Goal: Information Seeking & Learning: Learn about a topic

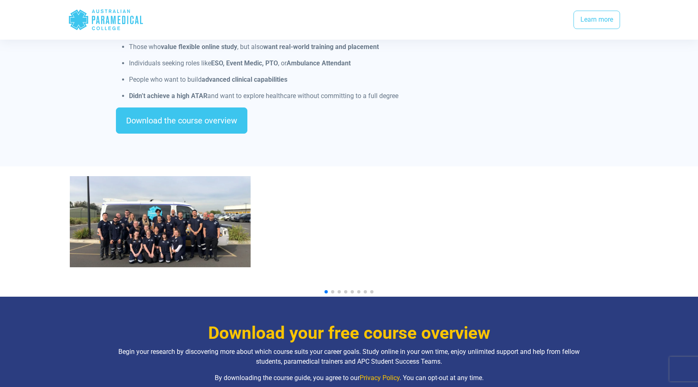
scroll to position [772, 0]
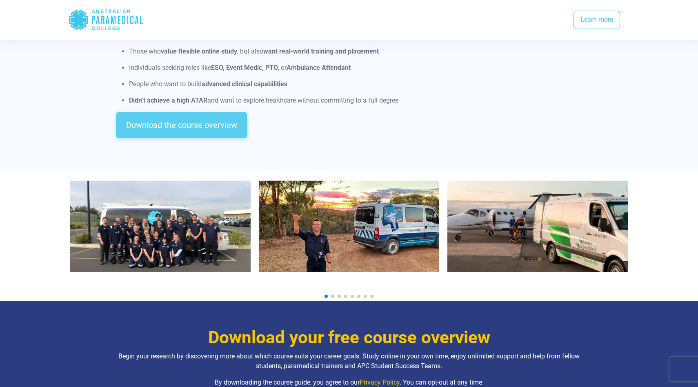
click at [207, 122] on link "Download the course overview" at bounding box center [181, 125] width 131 height 26
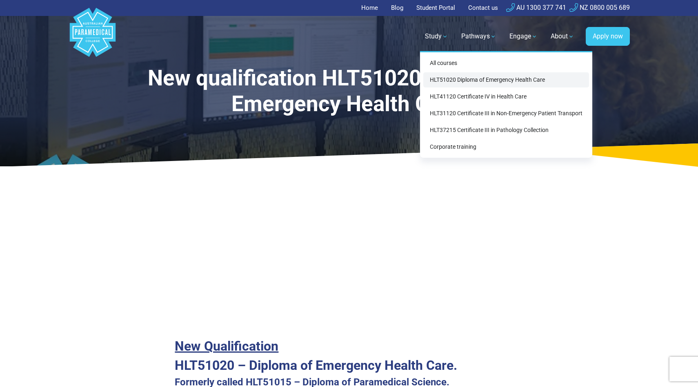
click at [457, 84] on link "HLT51020 Diploma of Emergency Health Care" at bounding box center [506, 79] width 166 height 15
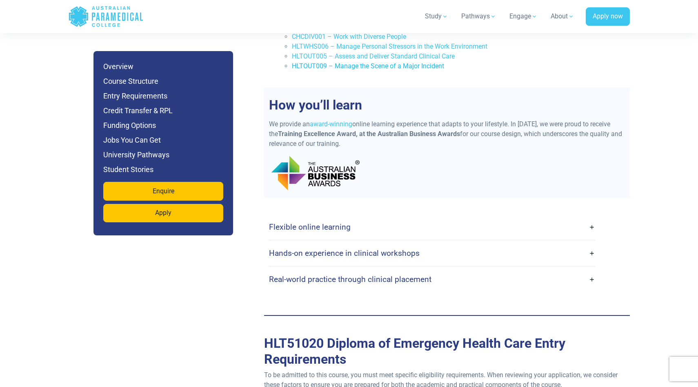
scroll to position [1941, 0]
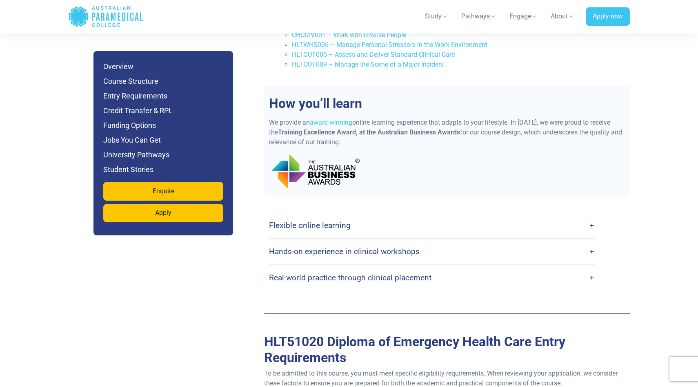
click at [312, 247] on h4 "Hands-on experience in clinical workshops" at bounding box center [344, 251] width 151 height 9
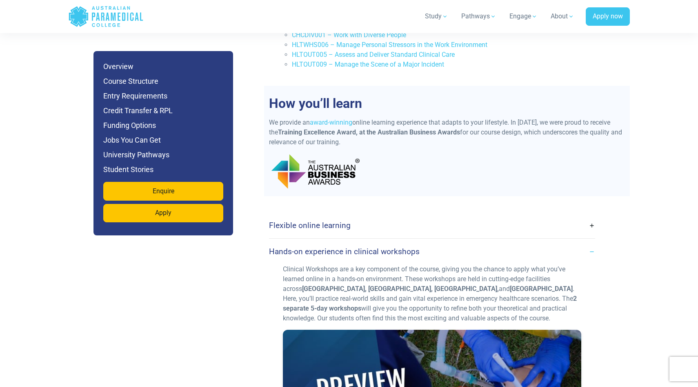
click at [312, 247] on h4 "Hands-on experience in clinical workshops" at bounding box center [344, 251] width 151 height 9
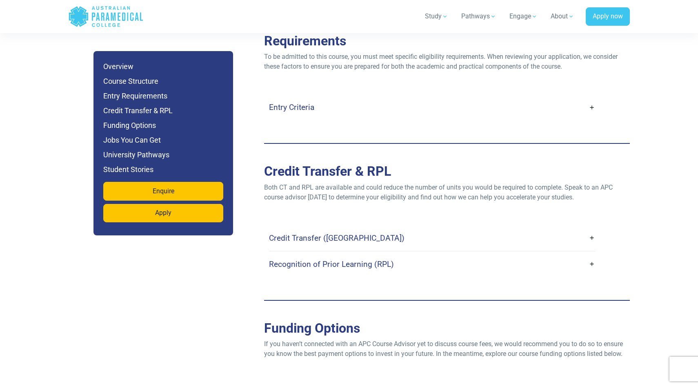
scroll to position [2255, 0]
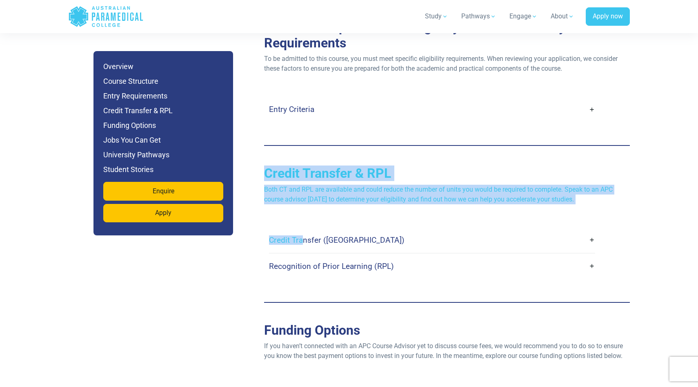
drag, startPoint x: 305, startPoint y: 218, endPoint x: 312, endPoint y: 144, distance: 75.1
click at [312, 144] on div "Overview Location Australia & New Zealand, with in-person attendance at an APC …" at bounding box center [447, 169] width 366 height 3327
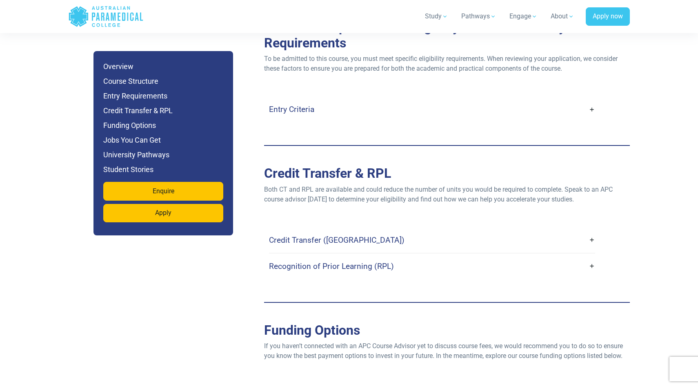
click at [309, 110] on div "Entry Criteria Age : Applicants must be at least 16 years old (parental consent…" at bounding box center [447, 109] width 366 height 58
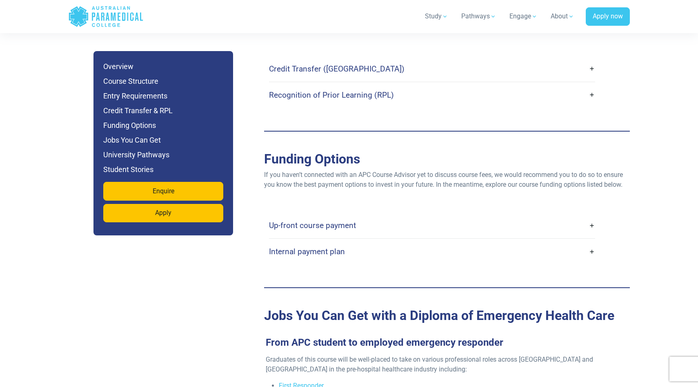
scroll to position [2432, 0]
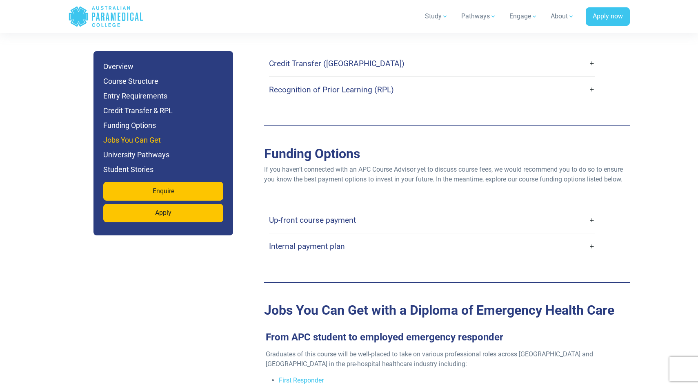
click at [155, 139] on h6 "Jobs You Can Get" at bounding box center [163, 139] width 120 height 11
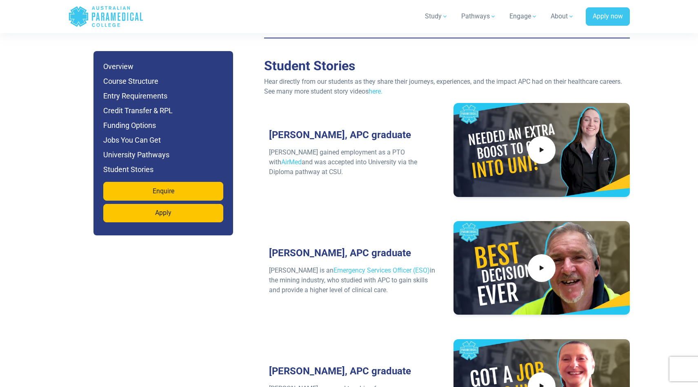
scroll to position [3513, 0]
